Goal: Information Seeking & Learning: Learn about a topic

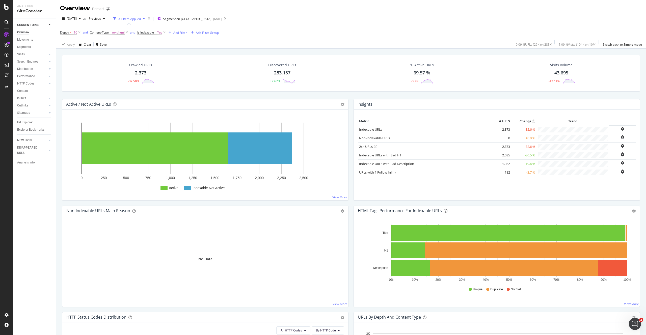
drag, startPoint x: 27, startPoint y: 32, endPoint x: 105, endPoint y: 23, distance: 78.4
click at [27, 33] on div "Overview" at bounding box center [23, 32] width 12 height 5
click at [150, 19] on icon "times" at bounding box center [149, 18] width 2 height 3
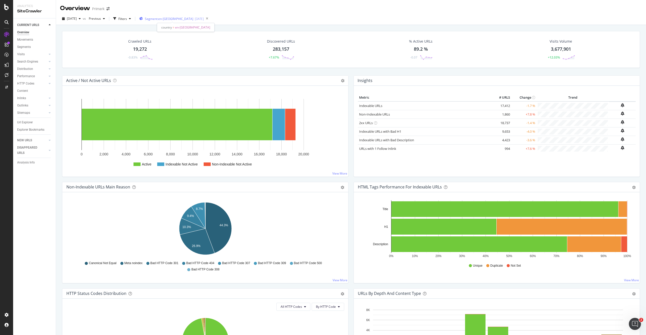
click at [177, 19] on span "Segment: en-gb" at bounding box center [169, 19] width 48 height 4
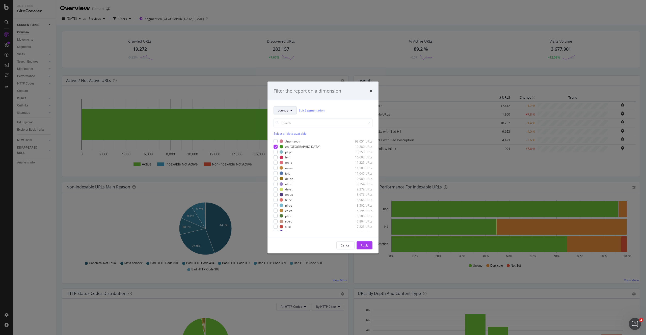
click at [293, 111] on button "country" at bounding box center [284, 110] width 23 height 8
click at [289, 129] on span "pagetype" at bounding box center [294, 128] width 33 height 5
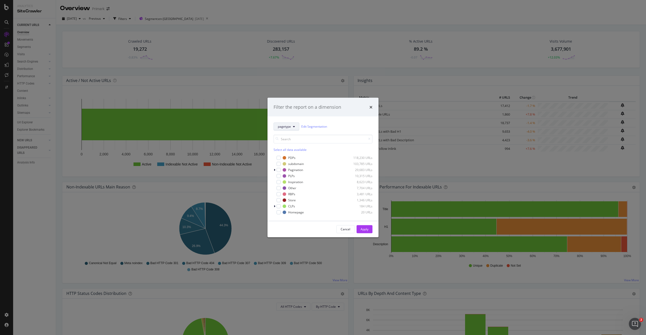
click at [292, 129] on button "pagetype" at bounding box center [286, 126] width 26 height 8
click at [287, 163] on span "subdomains" at bounding box center [294, 163] width 33 height 5
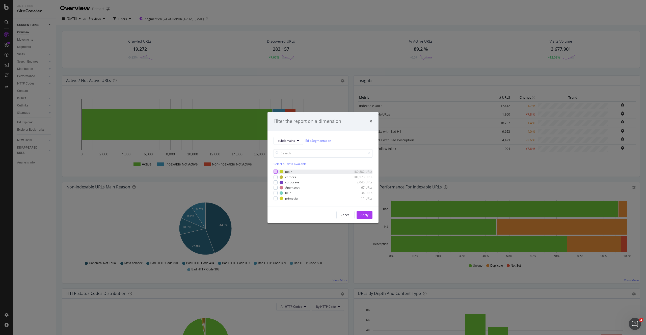
click at [277, 172] on div "modal" at bounding box center [275, 172] width 4 height 4
click at [364, 214] on div "Apply" at bounding box center [364, 215] width 8 height 4
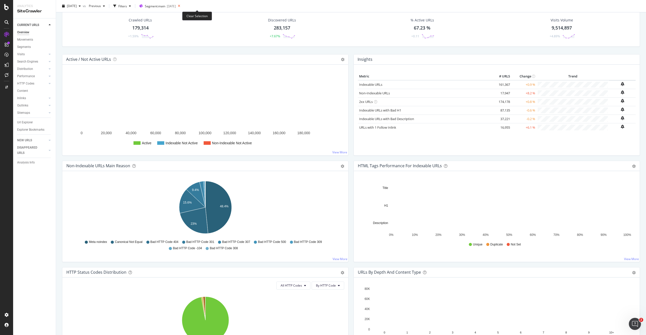
scroll to position [21, 0]
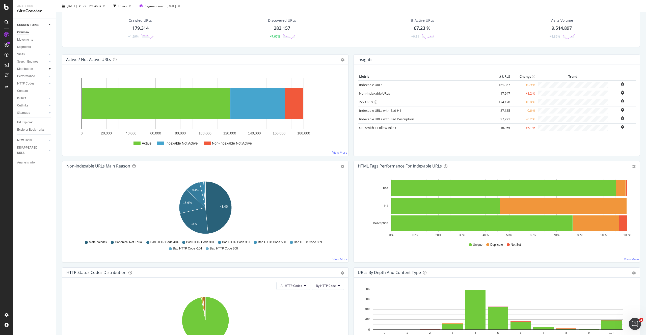
click at [50, 68] on icon at bounding box center [50, 68] width 2 height 3
click at [33, 97] on div "Internationalization" at bounding box center [32, 98] width 27 height 5
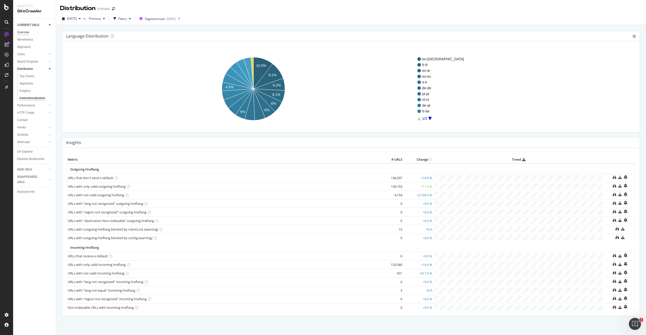
click at [26, 32] on div "Overview" at bounding box center [23, 32] width 12 height 5
